Goal: Information Seeking & Learning: Learn about a topic

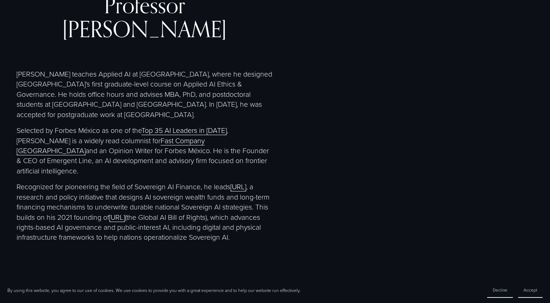
scroll to position [1394, 0]
